Goal: Information Seeking & Learning: Check status

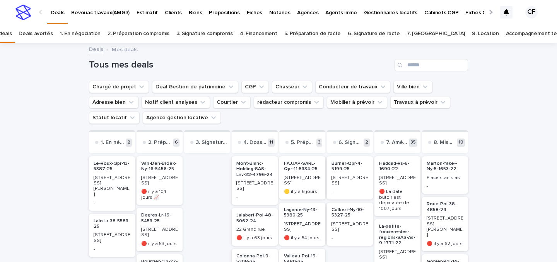
scroll to position [90, 0]
click at [506, 33] on link "Accompagnement terminé" at bounding box center [538, 34] width 64 height 18
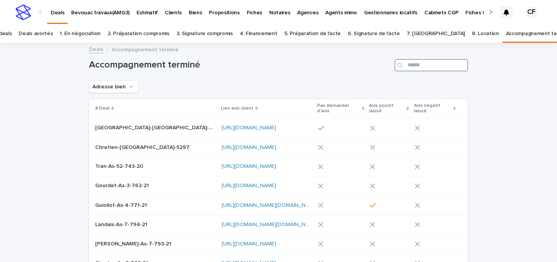
click at [429, 65] on input "Search" at bounding box center [430, 65] width 73 height 12
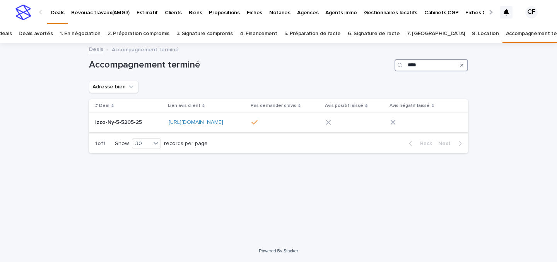
type input "****"
click at [117, 122] on p "Izzo-Ny-5-5205-25" at bounding box center [119, 122] width 48 height 8
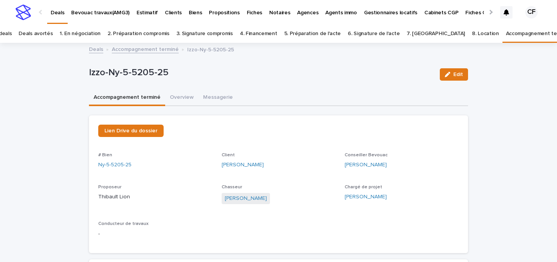
click at [25, 11] on img at bounding box center [22, 12] width 15 height 15
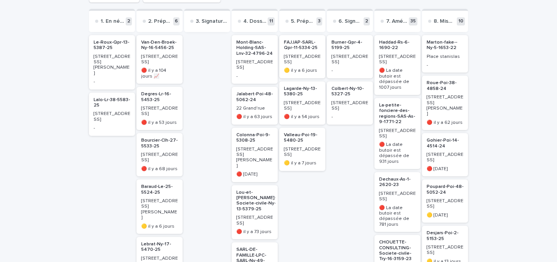
scroll to position [113, 0]
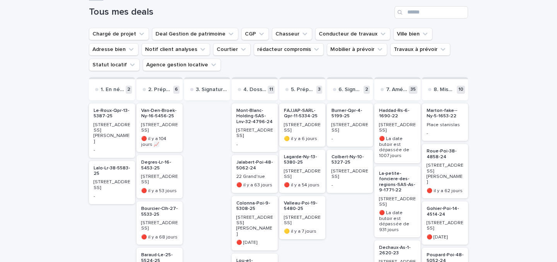
scroll to position [41, 0]
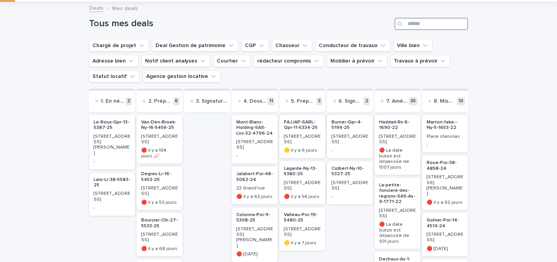
click at [426, 23] on input "Search" at bounding box center [430, 24] width 73 height 12
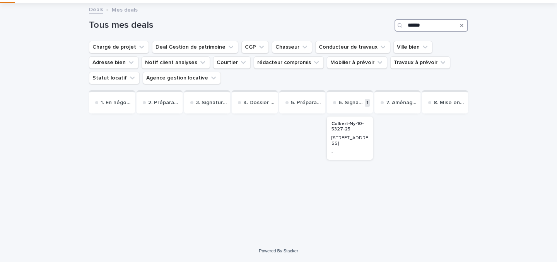
scroll to position [35, 0]
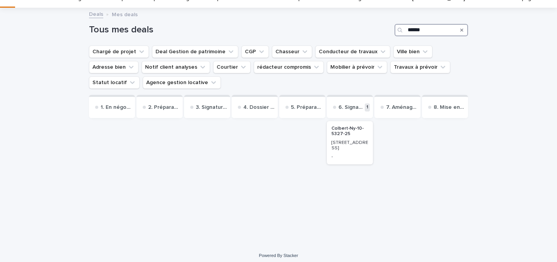
type input "******"
click at [351, 154] on p "-" at bounding box center [349, 156] width 37 height 5
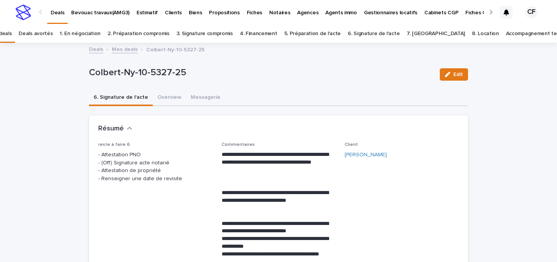
click at [179, 143] on p "reste à faire 6" at bounding box center [155, 144] width 114 height 5
click at [20, 10] on img at bounding box center [22, 12] width 15 height 15
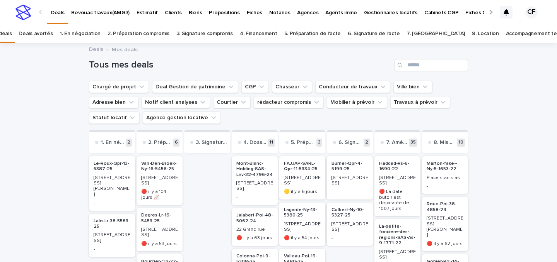
click at [176, 179] on p "[STREET_ADDRESS]" at bounding box center [159, 180] width 37 height 11
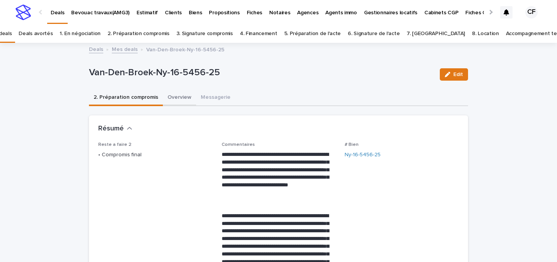
click at [170, 94] on button "Overview" at bounding box center [179, 98] width 33 height 16
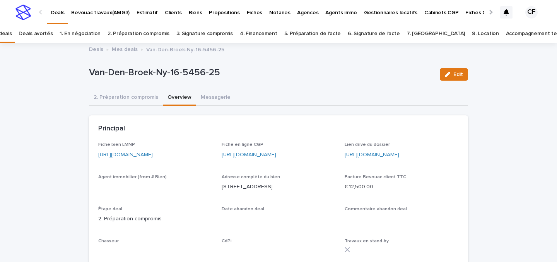
click at [141, 158] on p "[URL][DOMAIN_NAME]" at bounding box center [155, 155] width 114 height 8
click at [141, 157] on link "[URL][DOMAIN_NAME]" at bounding box center [125, 154] width 54 height 5
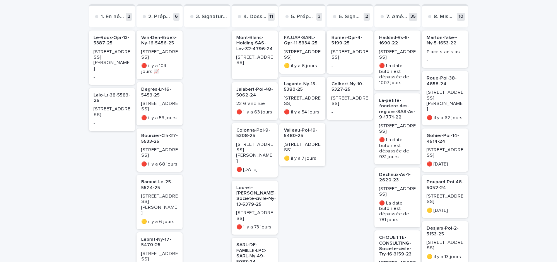
scroll to position [6, 0]
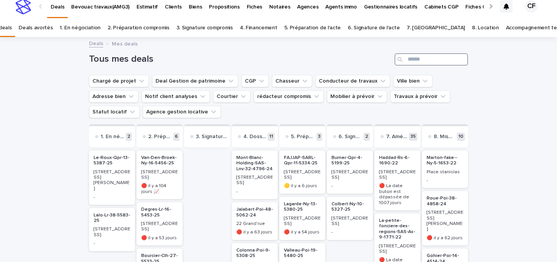
click at [430, 61] on input "Search" at bounding box center [430, 59] width 73 height 12
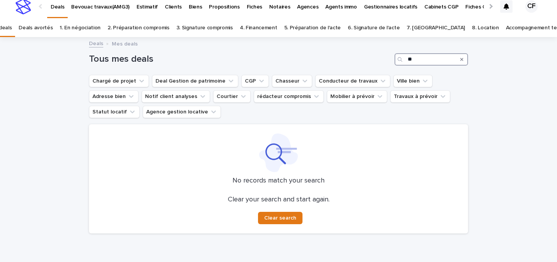
type input "*"
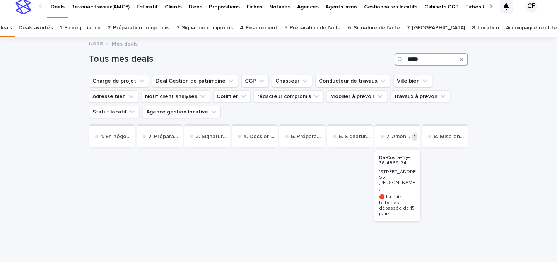
type input "*****"
click at [469, 60] on div "Loading... Saving… Loading... Saving… Tous mes deals ***** Chargé de projet Dea…" at bounding box center [278, 160] width 387 height 245
click at [465, 59] on div "Search" at bounding box center [461, 59] width 12 height 12
click at [463, 60] on div "Search" at bounding box center [461, 59] width 12 height 12
click at [463, 60] on icon "Search" at bounding box center [461, 59] width 3 height 5
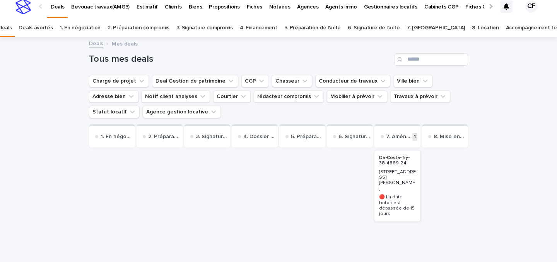
click at [294, 54] on h1 "Tous mes deals" at bounding box center [240, 59] width 302 height 11
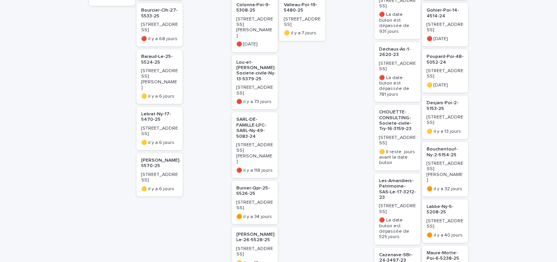
scroll to position [178, 0]
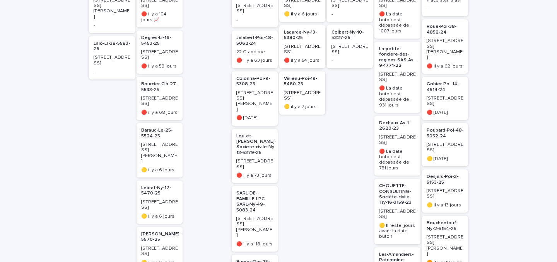
click at [149, 52] on p "[STREET_ADDRESS]" at bounding box center [159, 54] width 37 height 11
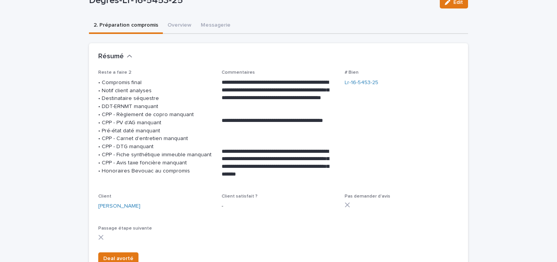
scroll to position [75, 0]
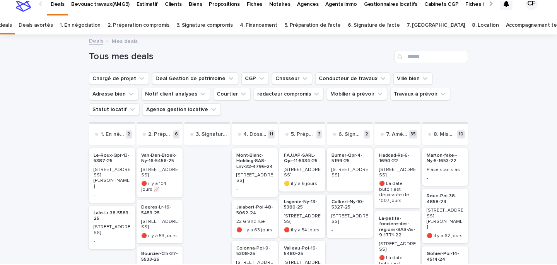
scroll to position [25, 0]
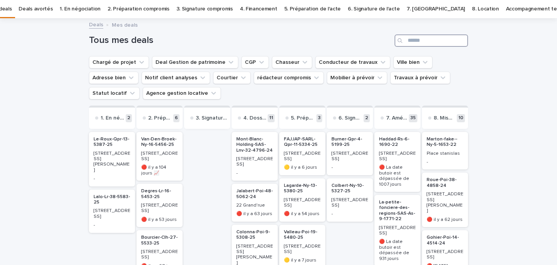
click at [450, 39] on input "Search" at bounding box center [430, 40] width 73 height 12
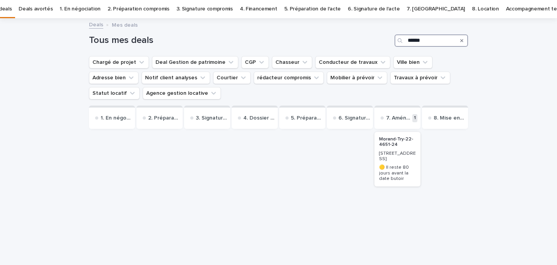
type input "******"
click at [397, 162] on p "[STREET_ADDRESS]" at bounding box center [397, 156] width 37 height 11
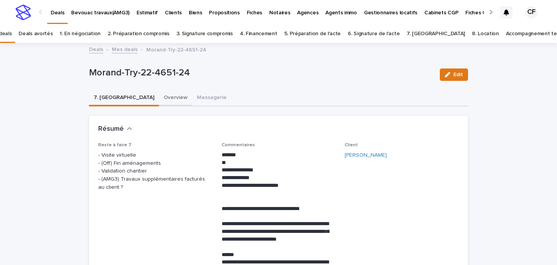
click at [159, 95] on button "Overview" at bounding box center [175, 98] width 33 height 16
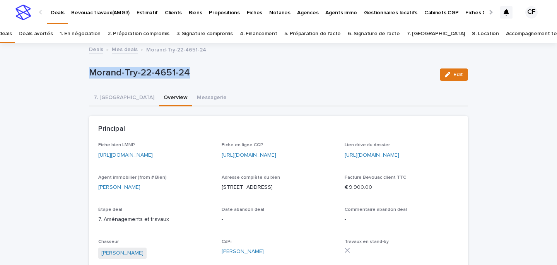
drag, startPoint x: 194, startPoint y: 69, endPoint x: 35, endPoint y: 78, distance: 159.9
copy p "Morand-Try-22-4651-24"
click at [390, 154] on link "https://drive.google.com/drive/folders/1YNDj9AiXCOqZDuBtaUaCrjPIQPBXr4_E" at bounding box center [371, 154] width 54 height 5
click at [27, 14] on img at bounding box center [22, 12] width 15 height 15
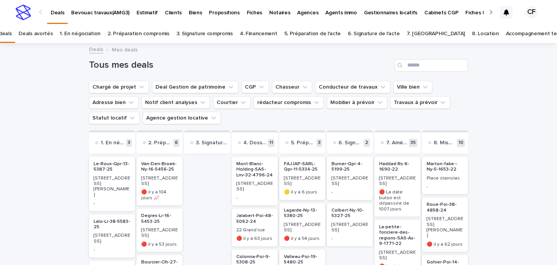
click at [166, 173] on h2 "Van-Den-Broek-Ny-16-5456-25" at bounding box center [159, 167] width 41 height 16
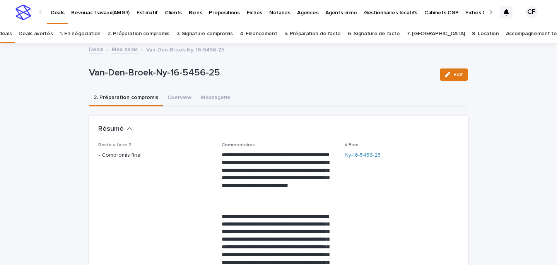
click at [27, 10] on img at bounding box center [22, 12] width 15 height 15
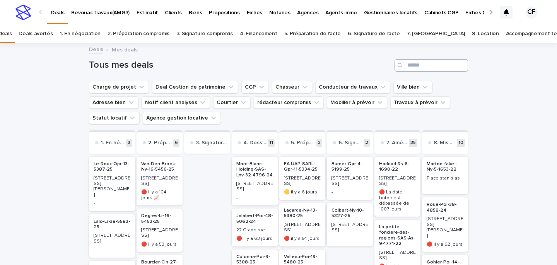
click at [455, 70] on input "Search" at bounding box center [430, 65] width 73 height 12
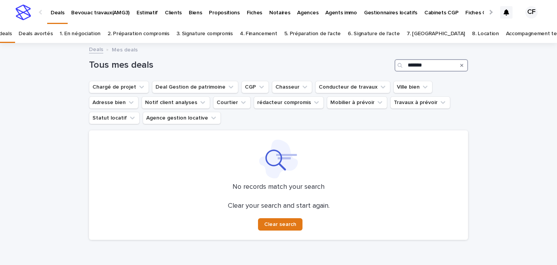
type input "*******"
click at [506, 30] on link "Accompagnement terminé" at bounding box center [538, 34] width 64 height 18
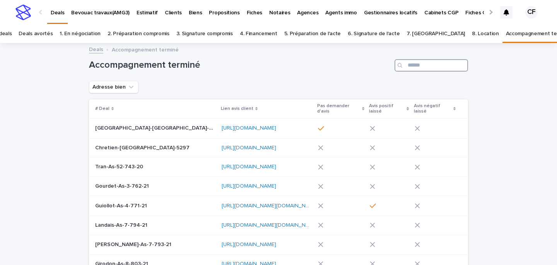
click at [426, 70] on input "Search" at bounding box center [430, 65] width 73 height 12
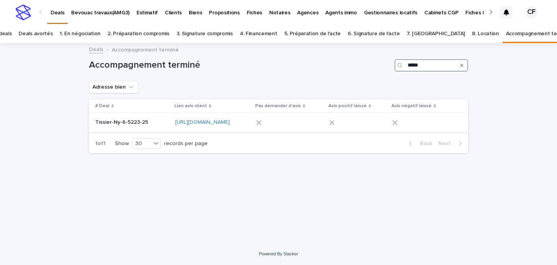
type input "*****"
click at [125, 121] on p "Tissier-Ny-6-5223-25" at bounding box center [122, 122] width 54 height 8
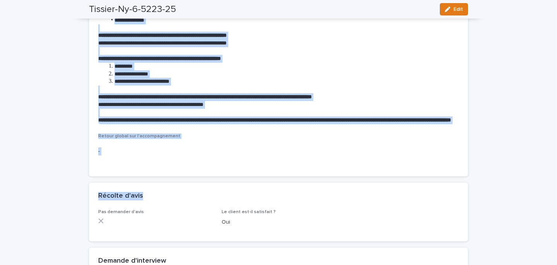
scroll to position [742, 0]
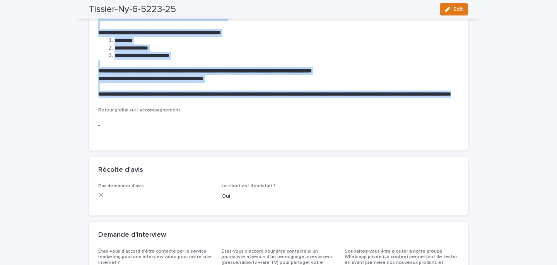
drag, startPoint x: 99, startPoint y: 67, endPoint x: 193, endPoint y: 104, distance: 101.2
click at [193, 98] on div "**********" at bounding box center [276, 1] width 357 height 193
copy div "**********"
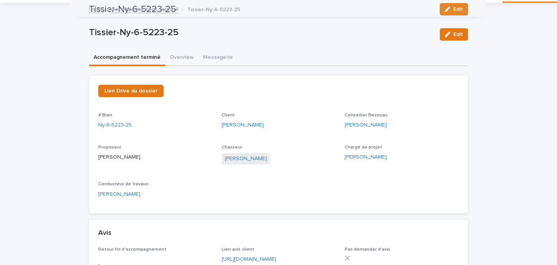
scroll to position [0, 0]
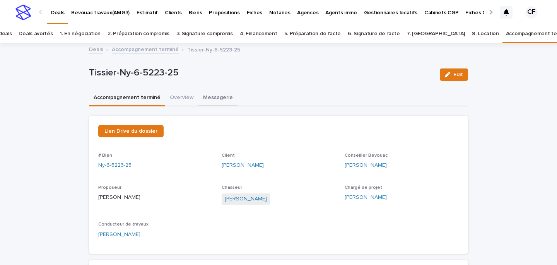
click at [231, 103] on button "Messagerie" at bounding box center [217, 98] width 39 height 16
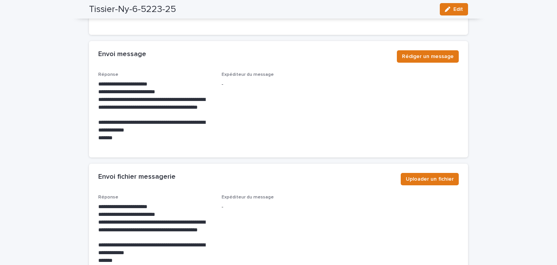
scroll to position [3118, 0]
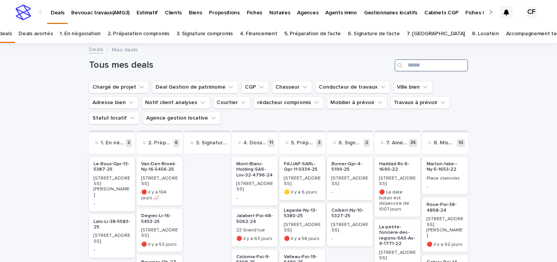
click at [420, 60] on input "Search" at bounding box center [430, 65] width 73 height 12
type input "*"
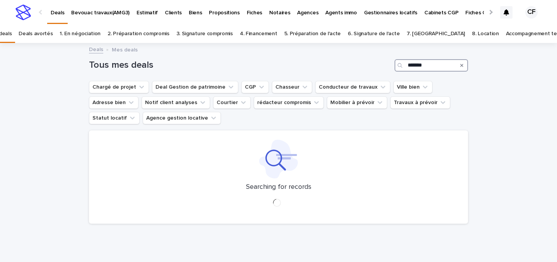
type input "*******"
click at [462, 65] on icon "Search" at bounding box center [461, 65] width 3 height 5
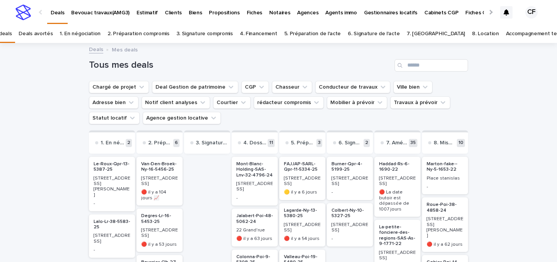
click at [172, 166] on p "Van-Den-Broek-Ny-16-5456-25" at bounding box center [159, 166] width 37 height 11
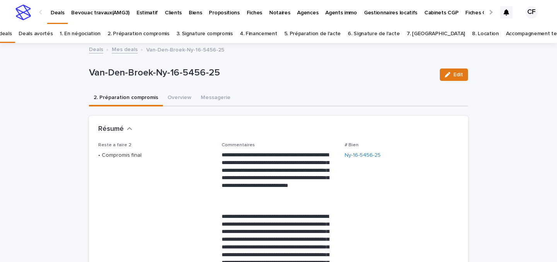
click at [29, 17] on img at bounding box center [22, 12] width 15 height 15
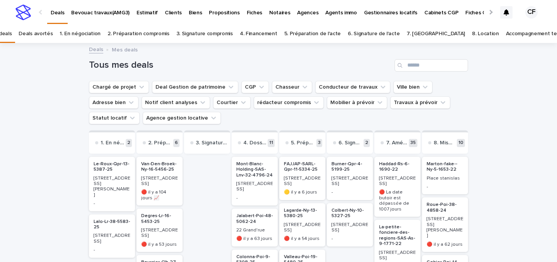
click at [159, 179] on p "[STREET_ADDRESS]" at bounding box center [159, 180] width 37 height 11
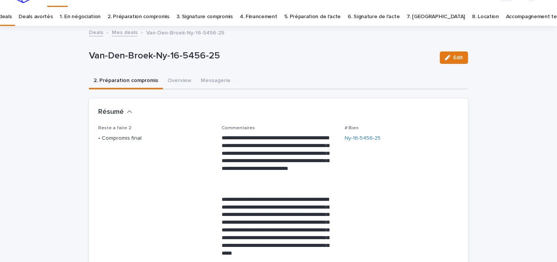
scroll to position [25, 0]
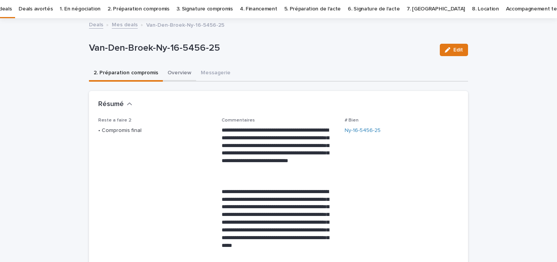
click at [170, 80] on button "Overview" at bounding box center [179, 73] width 33 height 16
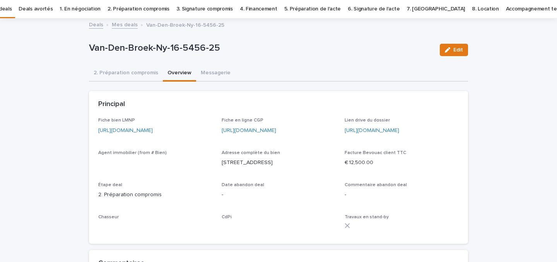
click at [169, 77] on button "Overview" at bounding box center [179, 73] width 33 height 16
click at [131, 74] on button "2. Préparation compromis" at bounding box center [126, 73] width 74 height 16
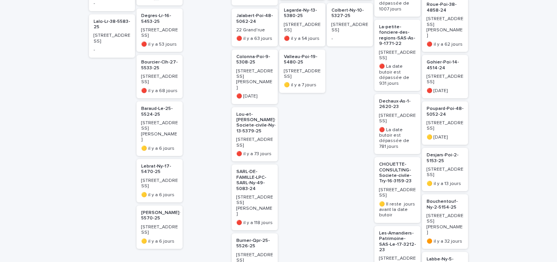
scroll to position [104, 0]
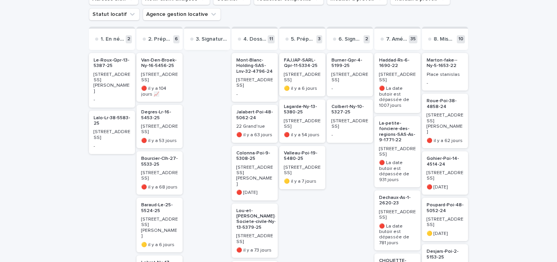
click at [170, 84] on div "🔴 il y a 104 jours 📈" at bounding box center [159, 90] width 37 height 13
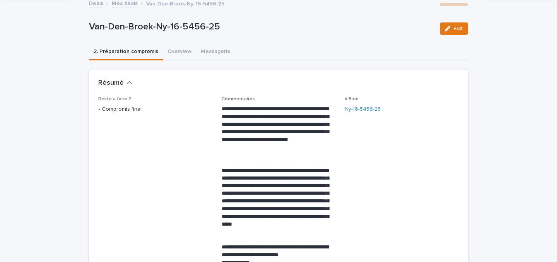
scroll to position [25, 0]
